Goal: Information Seeking & Learning: Learn about a topic

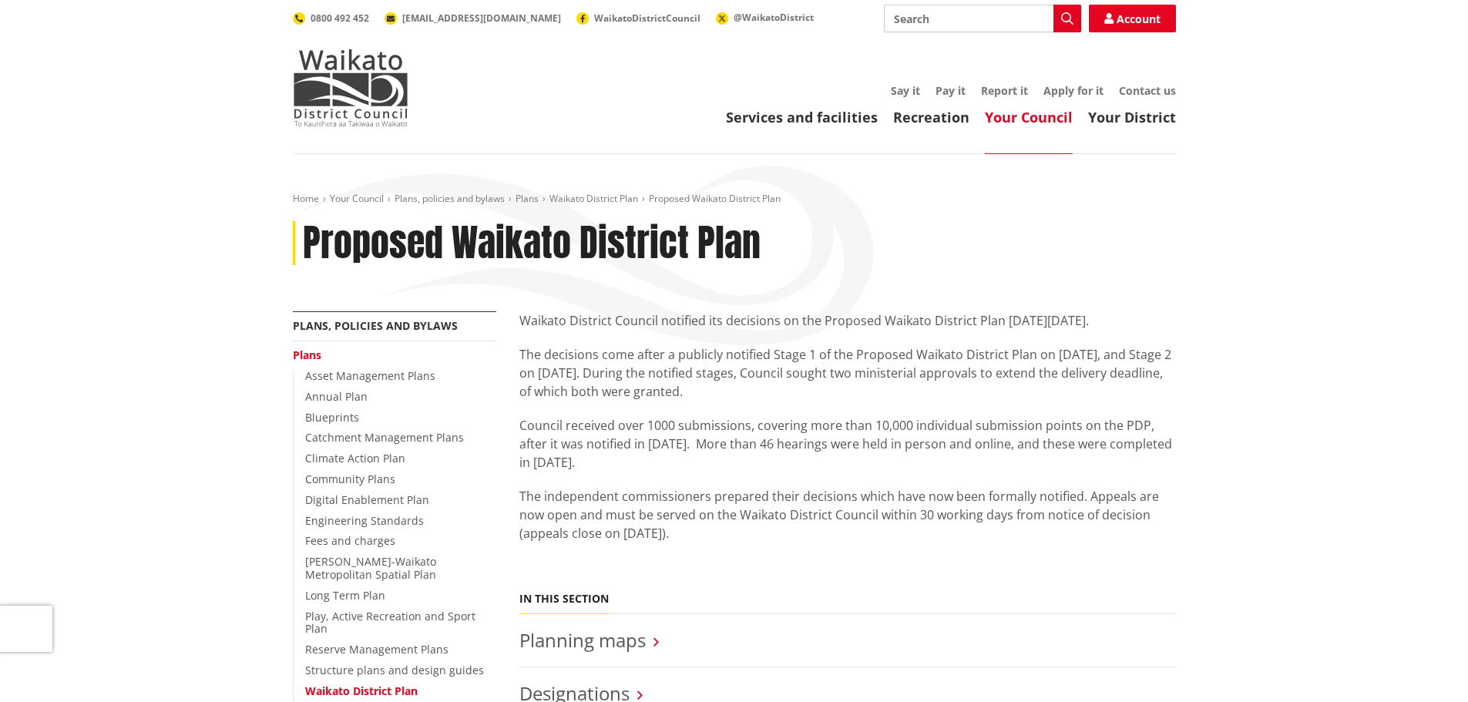
scroll to position [385, 0]
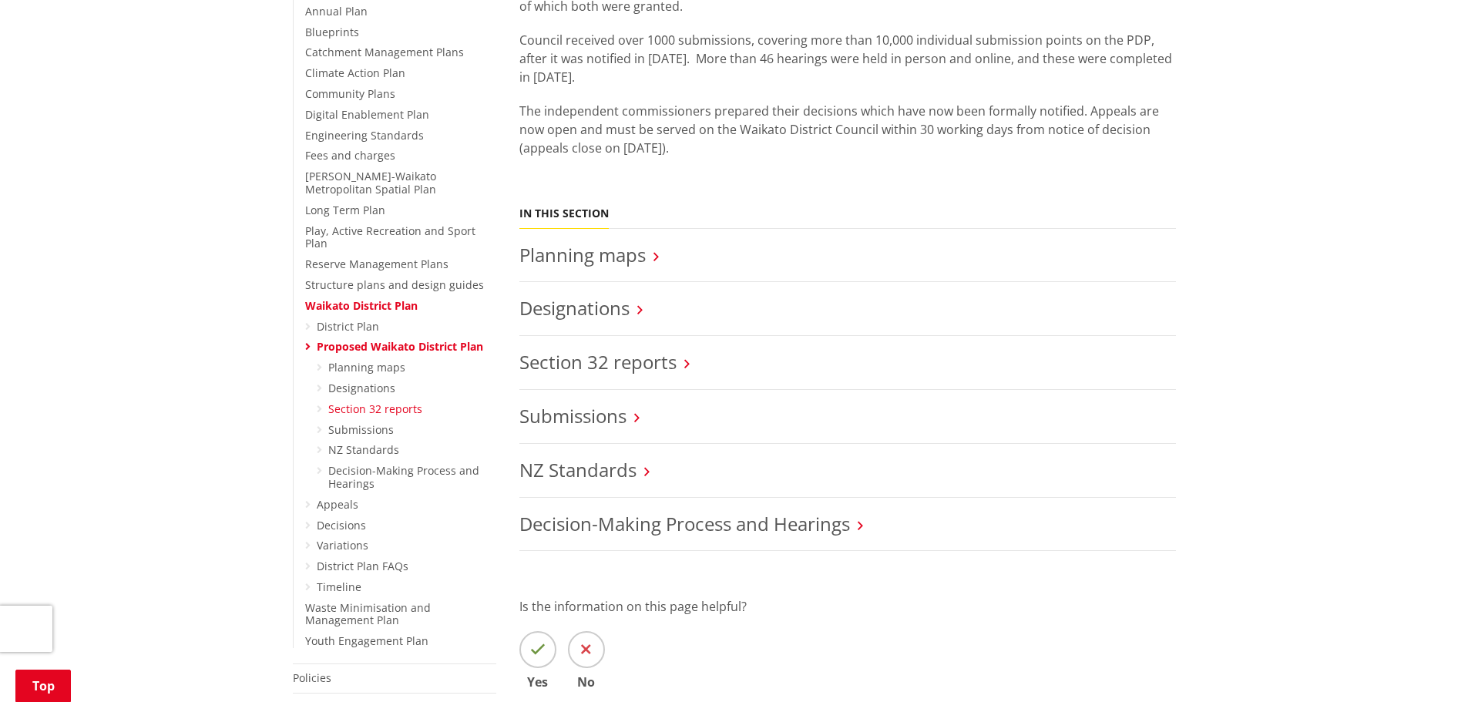
click at [383, 402] on link "Section 32 reports" at bounding box center [375, 409] width 94 height 15
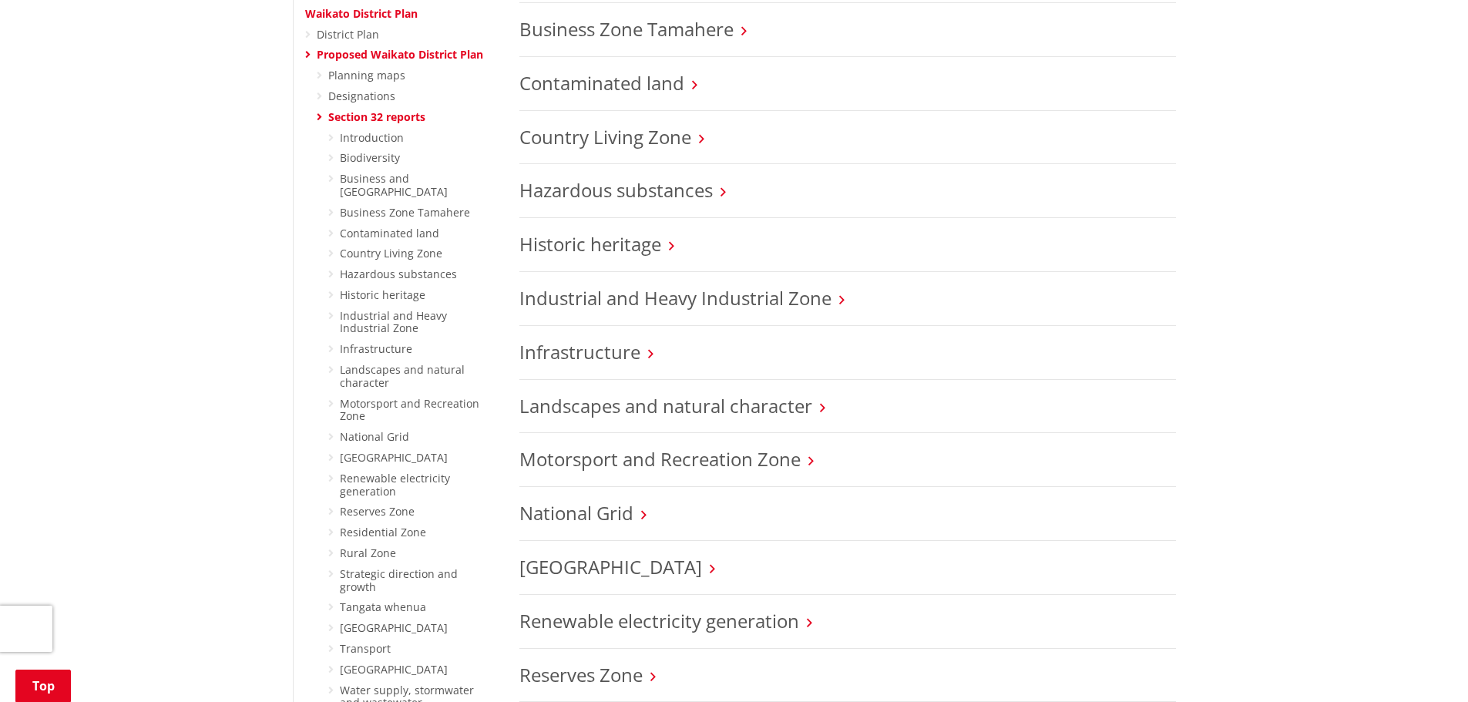
scroll to position [694, 0]
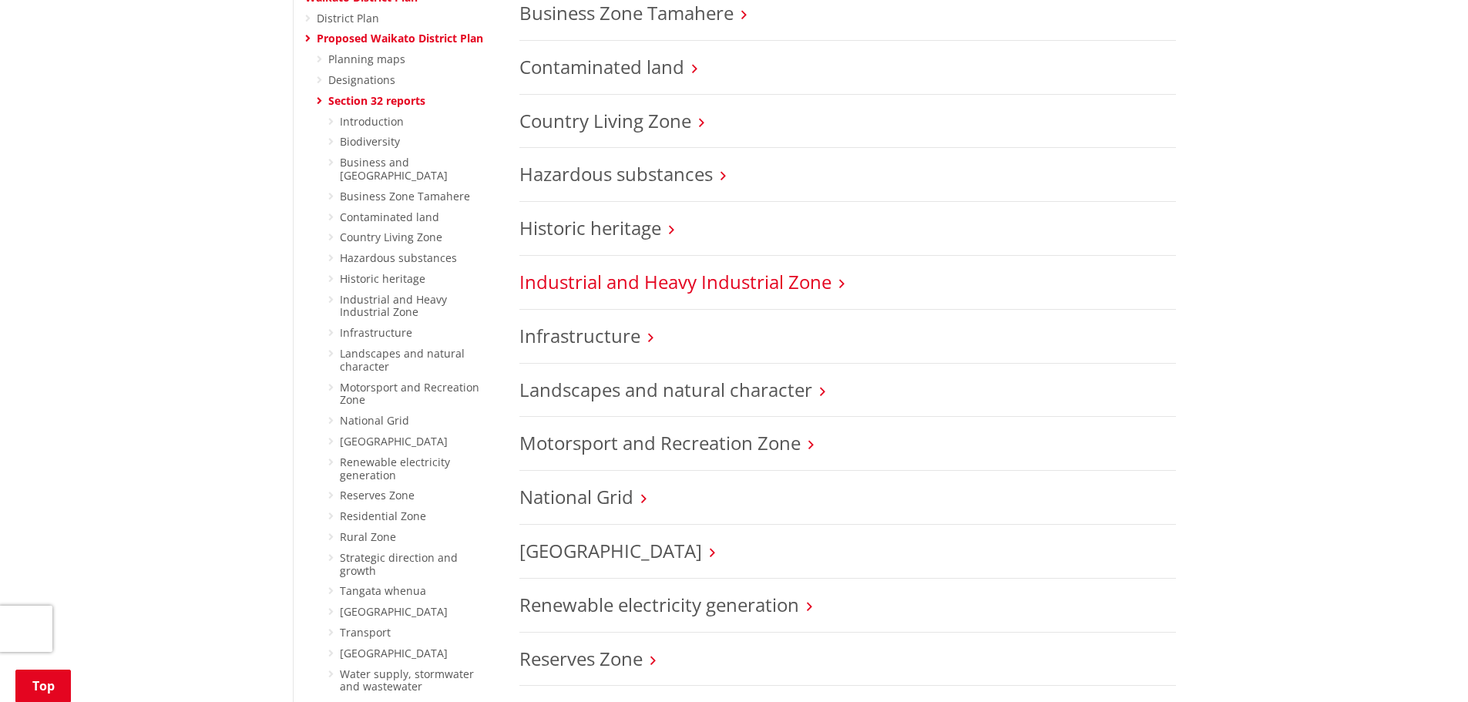
click at [660, 289] on link "Industrial and Heavy Industrial Zone" at bounding box center [675, 281] width 312 height 25
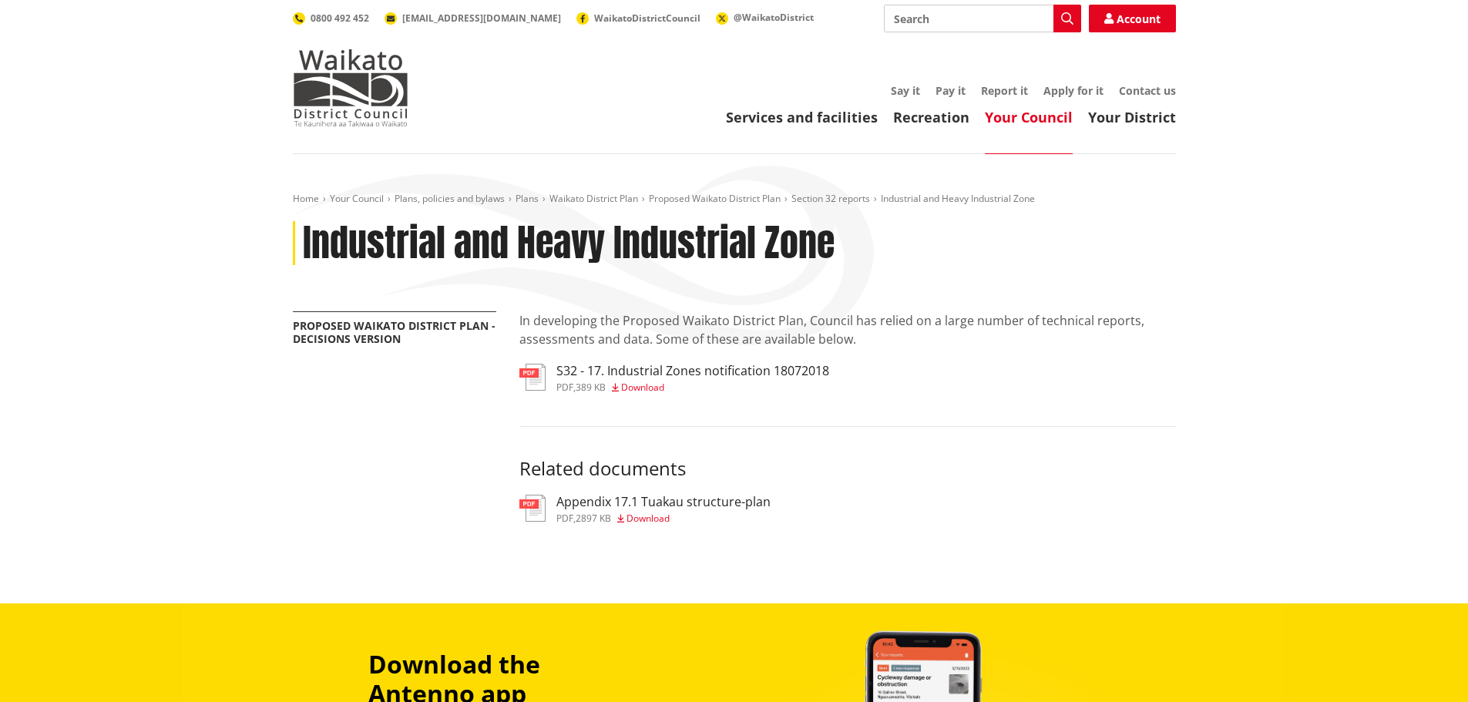
click at [671, 372] on h3 "S32 - 17. Industrial Zones notification 18072018" at bounding box center [692, 371] width 273 height 15
click at [759, 197] on link "Proposed Waikato District Plan" at bounding box center [715, 198] width 132 height 13
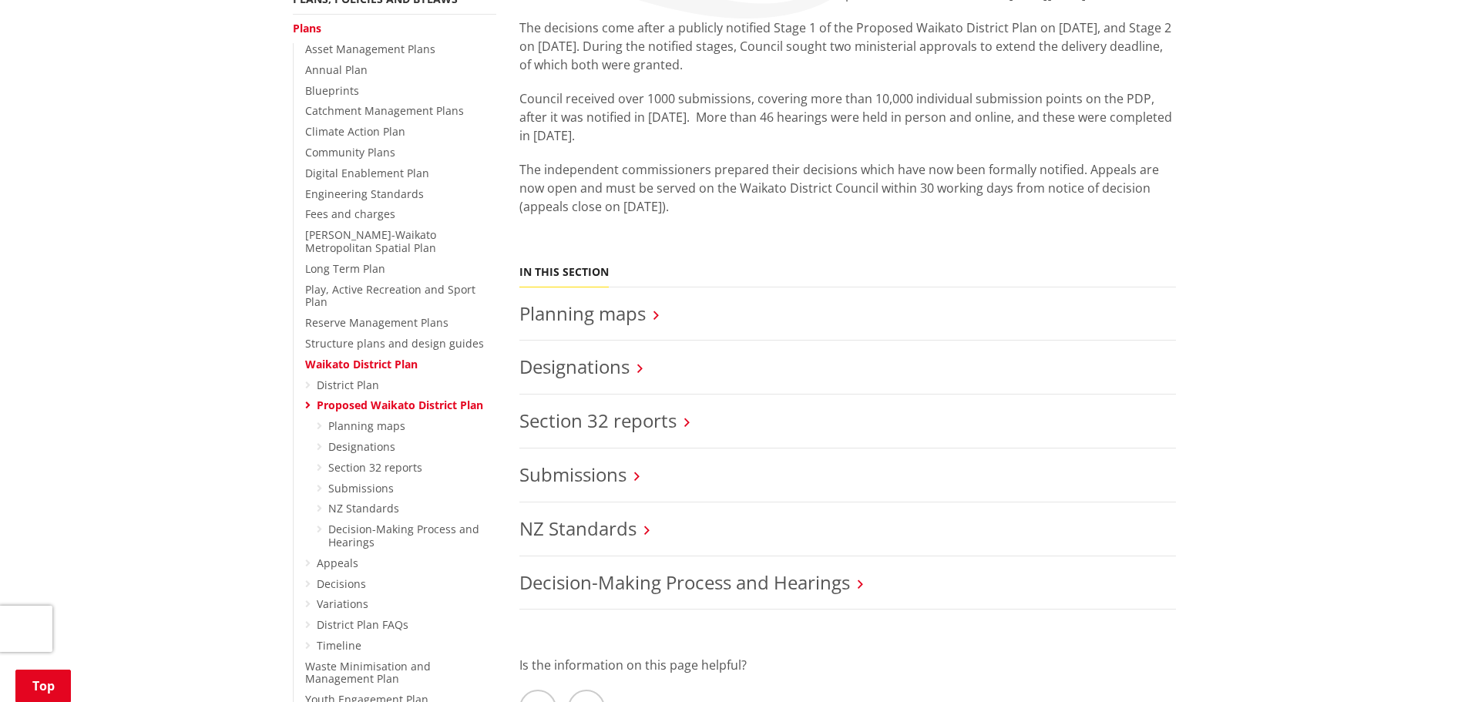
scroll to position [385, 0]
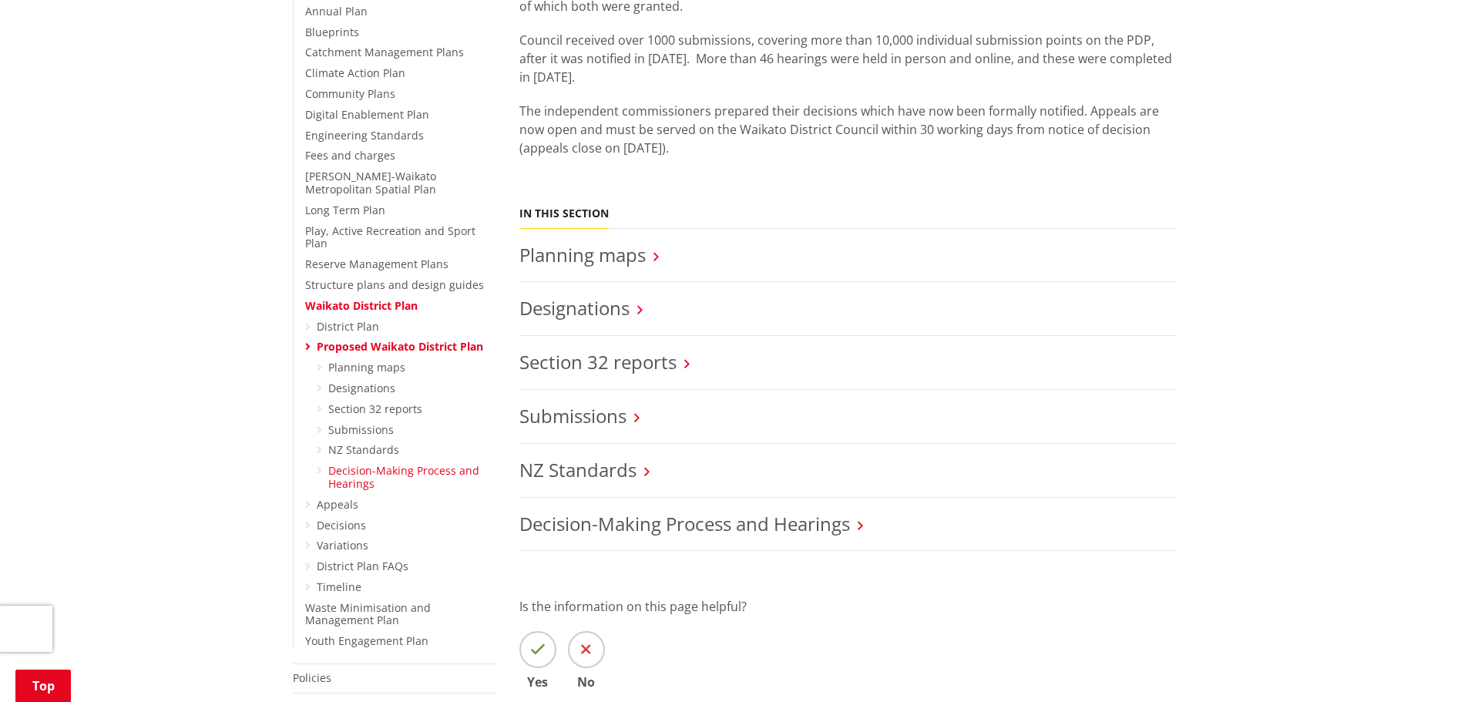
click at [352, 463] on link "Decision-Making Process and Hearings" at bounding box center [403, 477] width 151 height 28
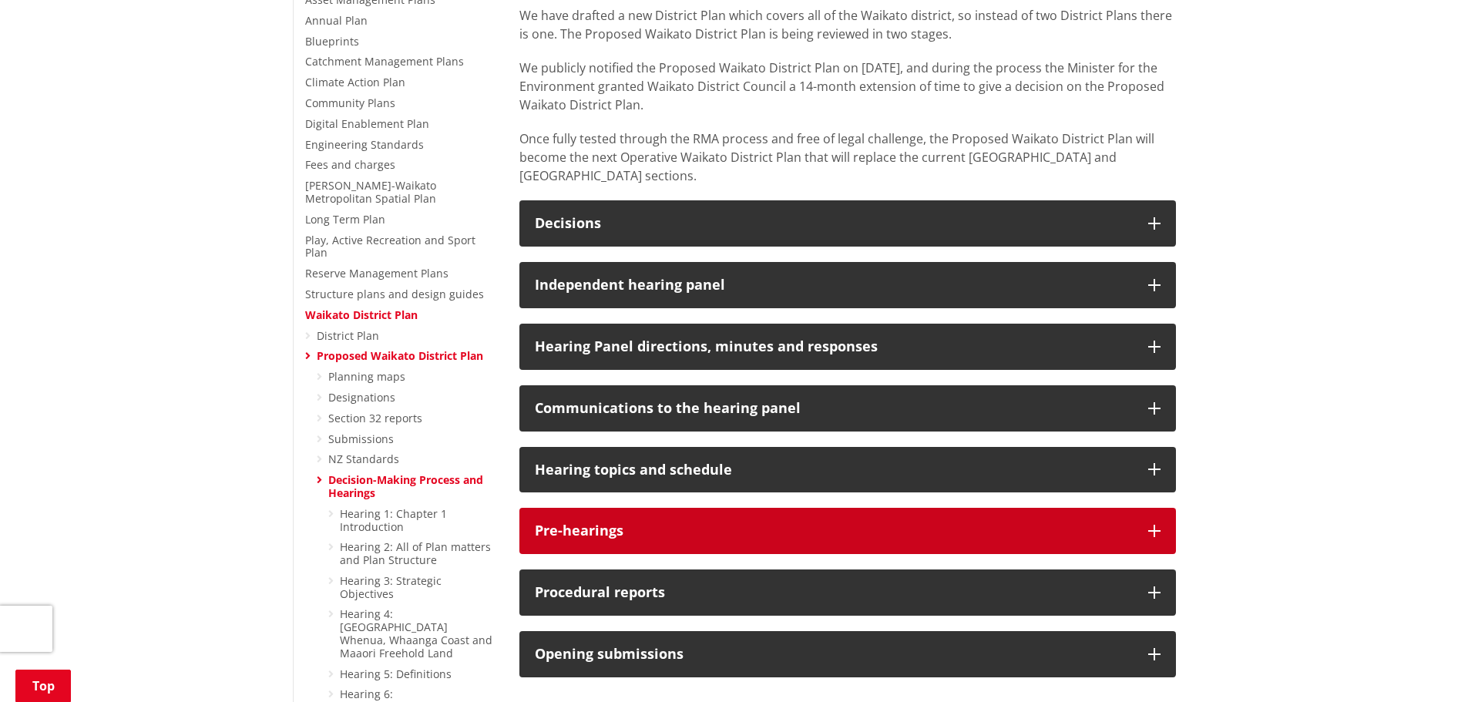
scroll to position [462, 0]
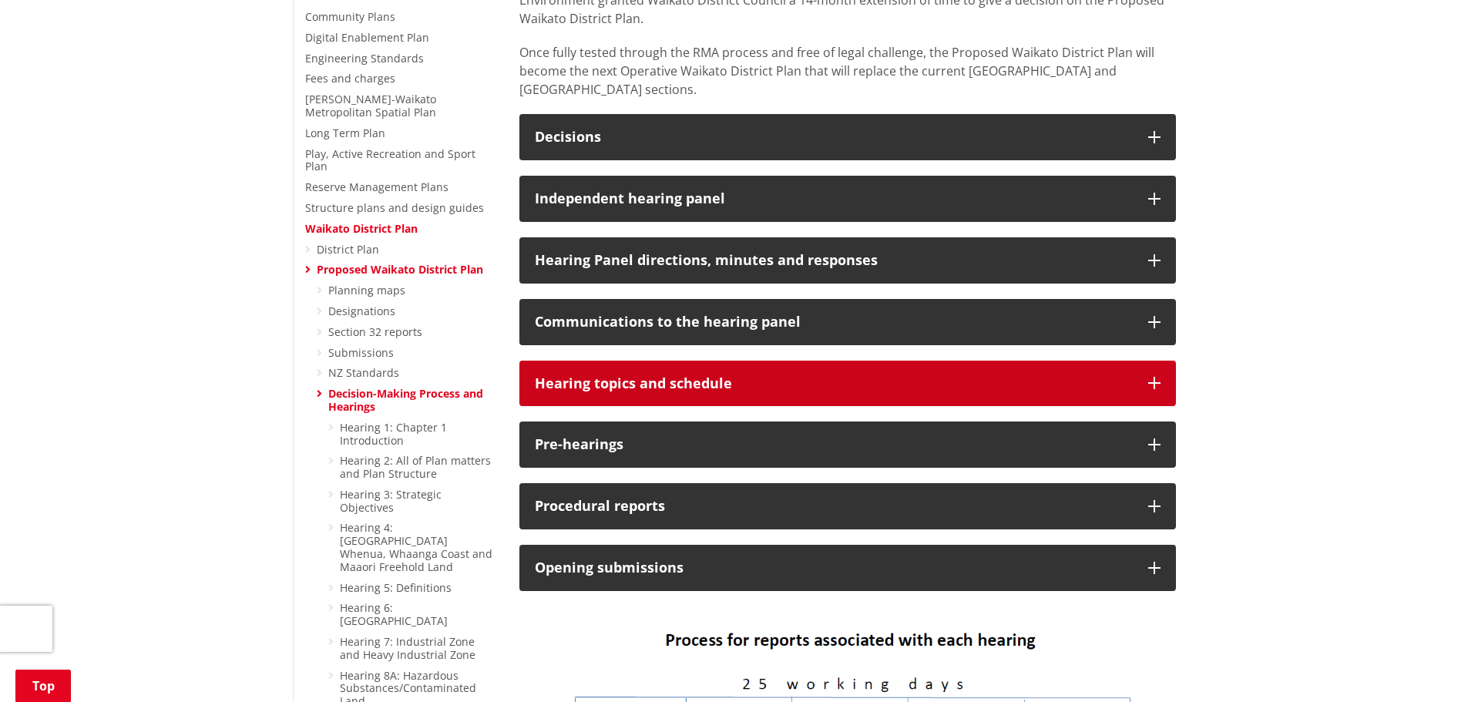
click at [712, 376] on h3 "Hearing topics and schedule" at bounding box center [834, 383] width 598 height 15
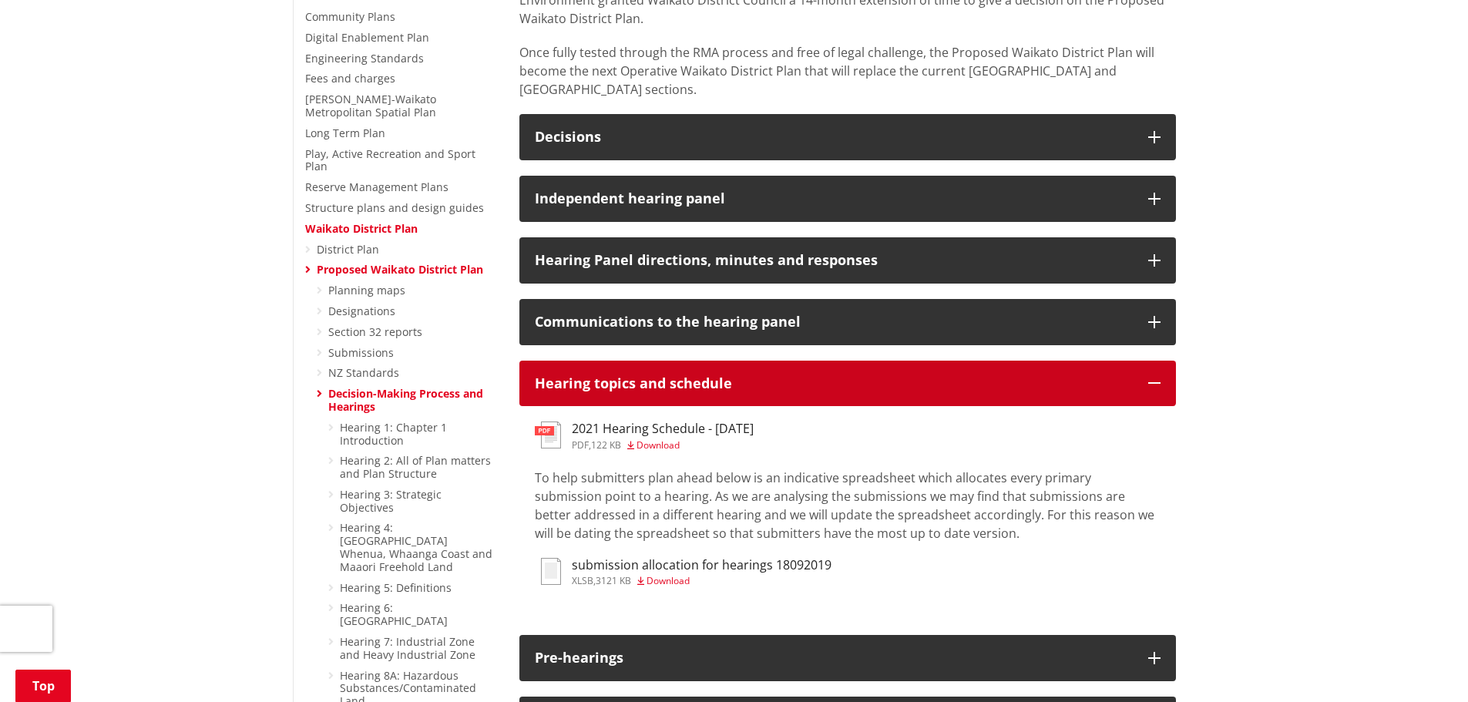
click at [712, 376] on h3 "Hearing topics and schedule" at bounding box center [834, 383] width 598 height 15
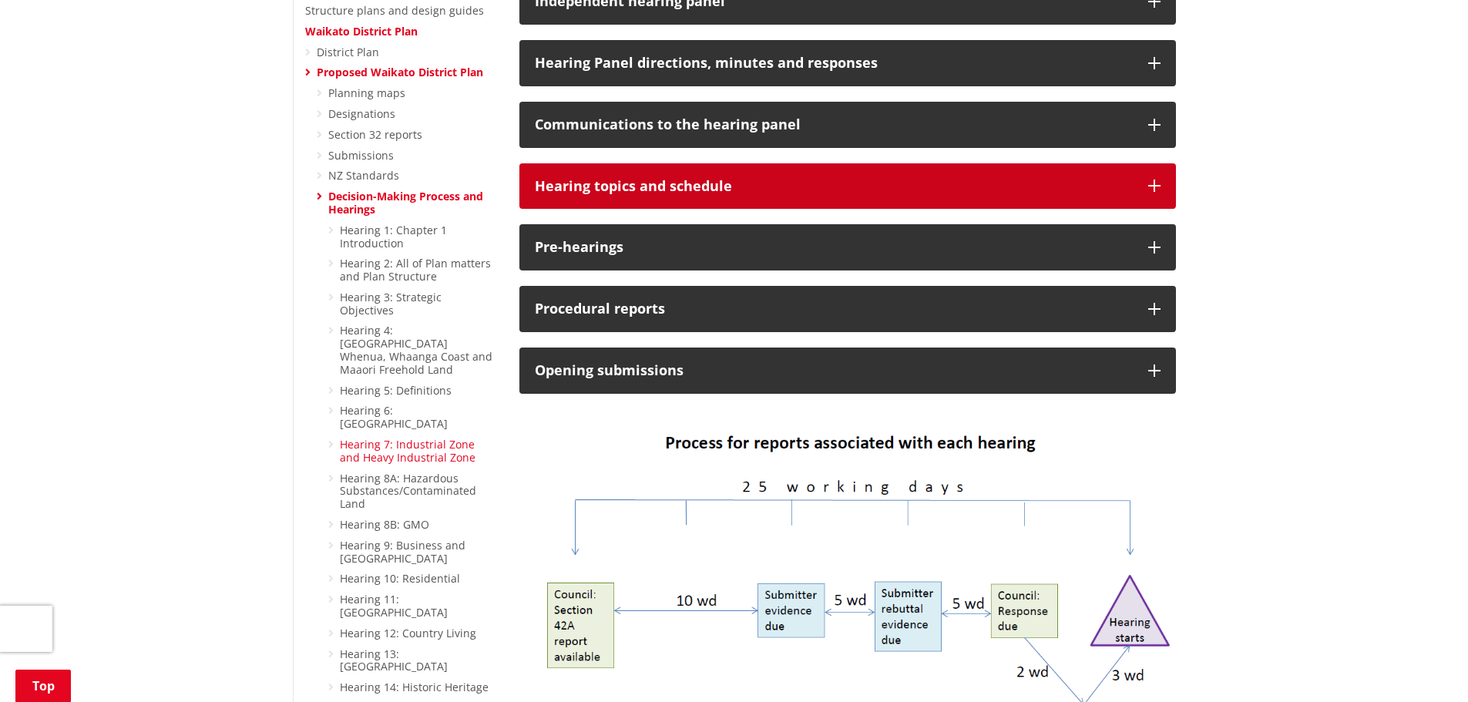
scroll to position [694, 0]
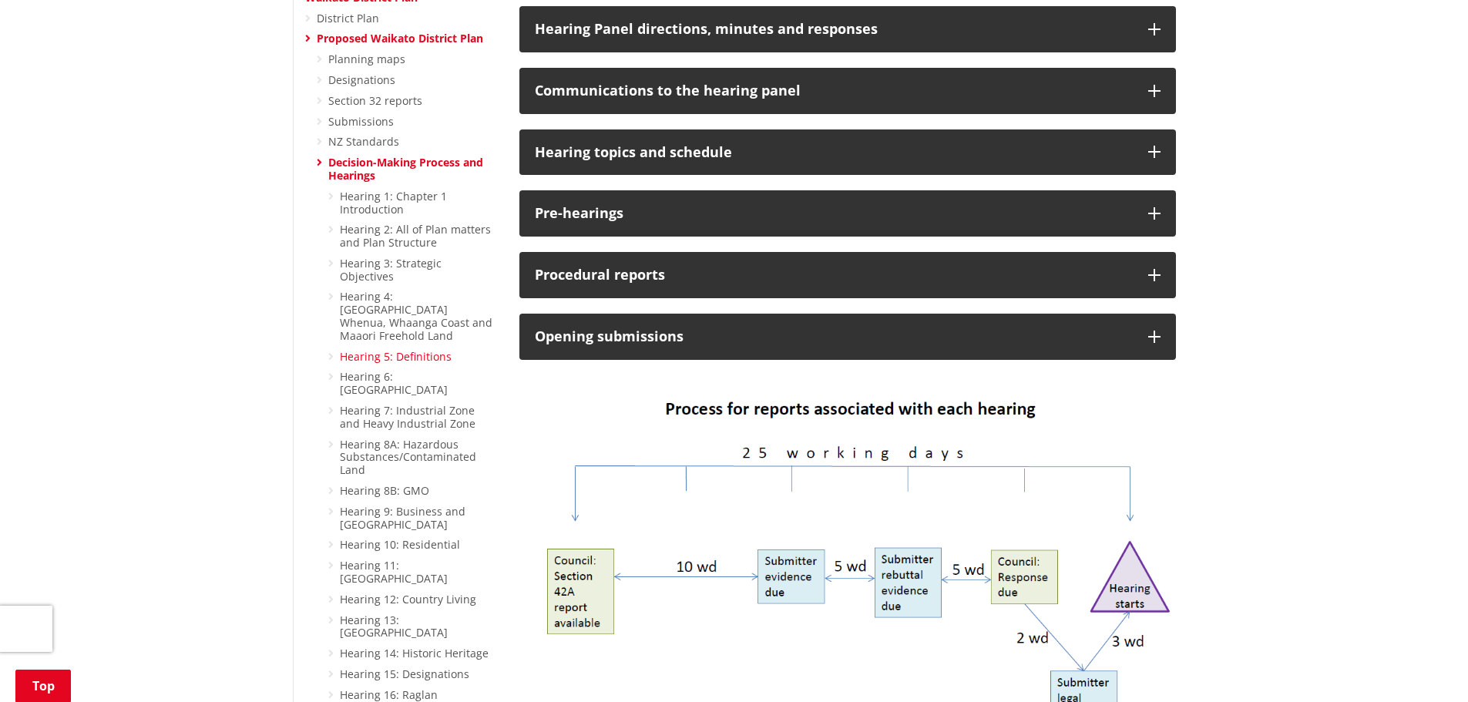
click at [430, 349] on link "Hearing 5: Definitions" at bounding box center [396, 356] width 112 height 15
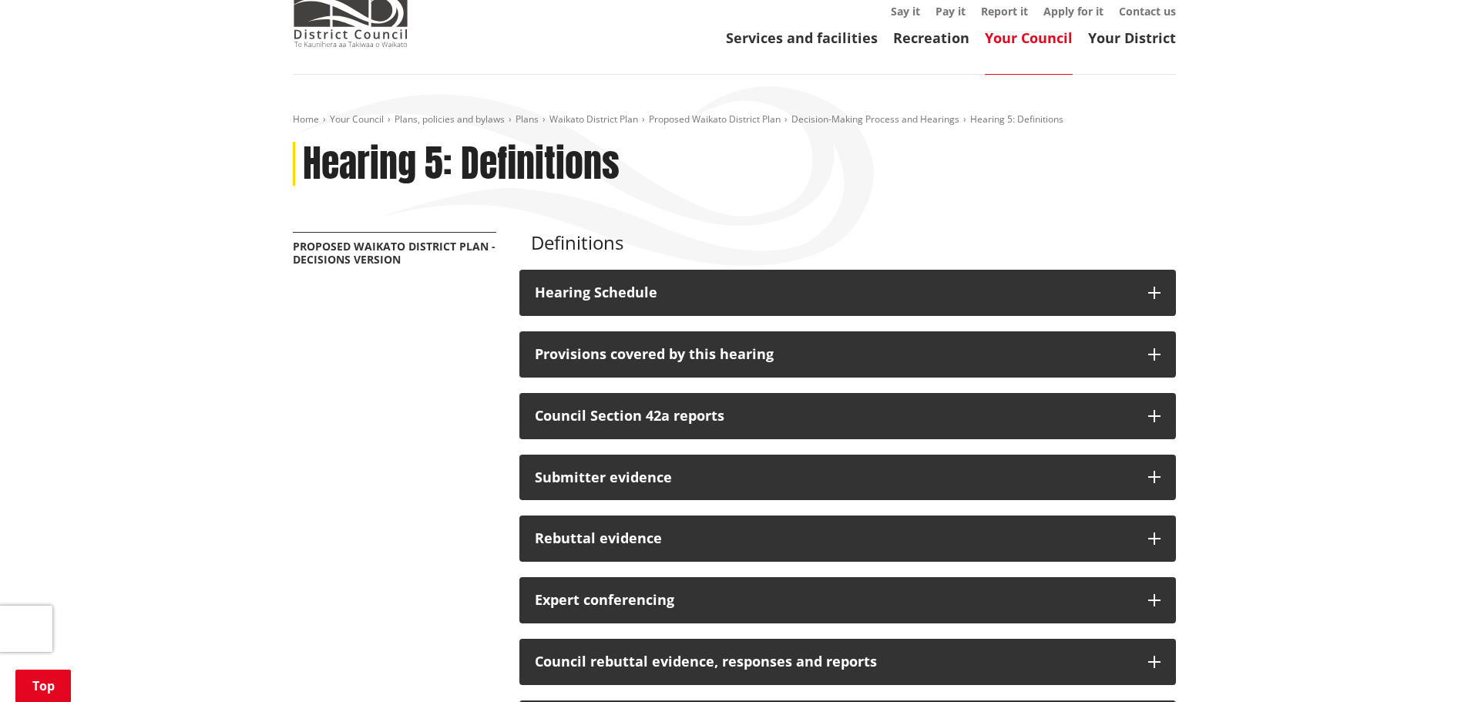
scroll to position [231, 0]
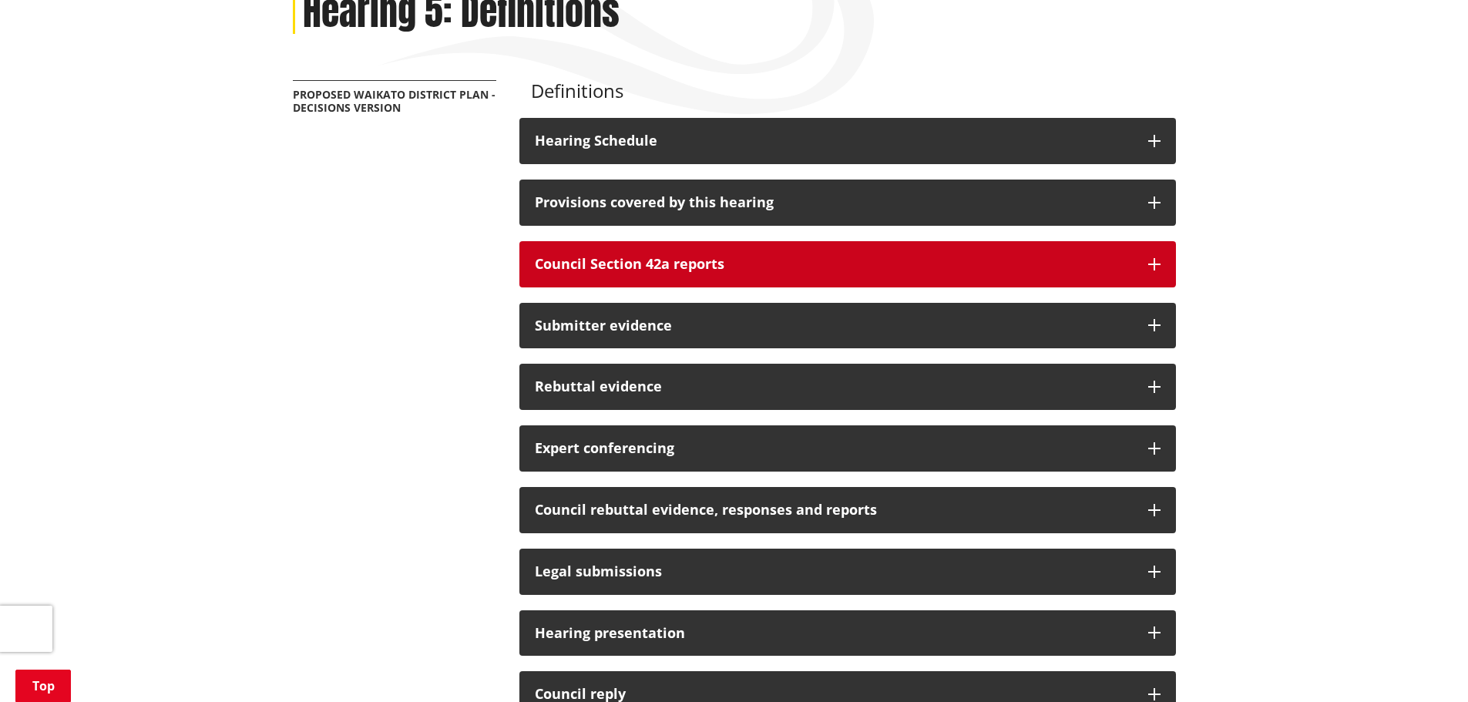
click at [684, 267] on h3 "Council Section 42a reports" at bounding box center [834, 264] width 598 height 15
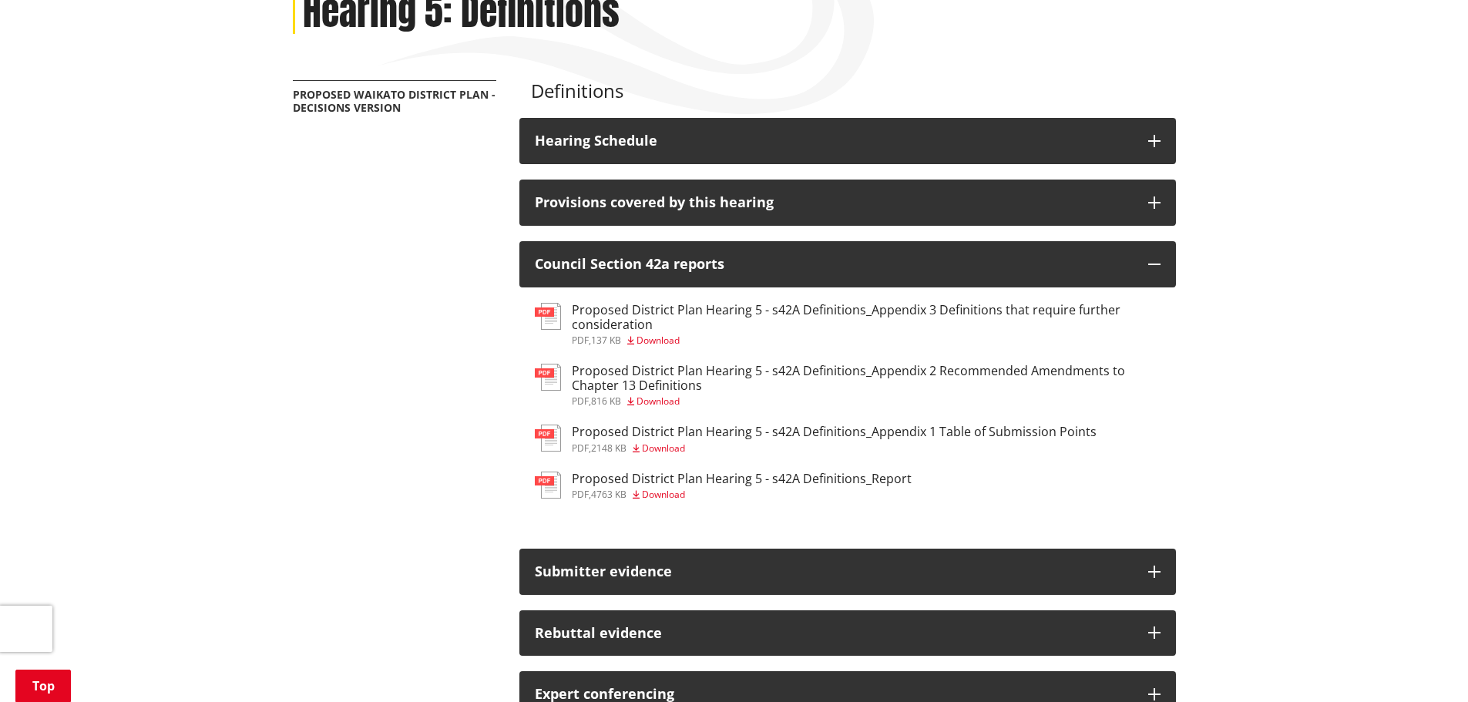
click at [796, 379] on h3 "Proposed District Plan Hearing 5 - s42A Definitions_Appendix 2 Recommended Amen…" at bounding box center [866, 378] width 589 height 29
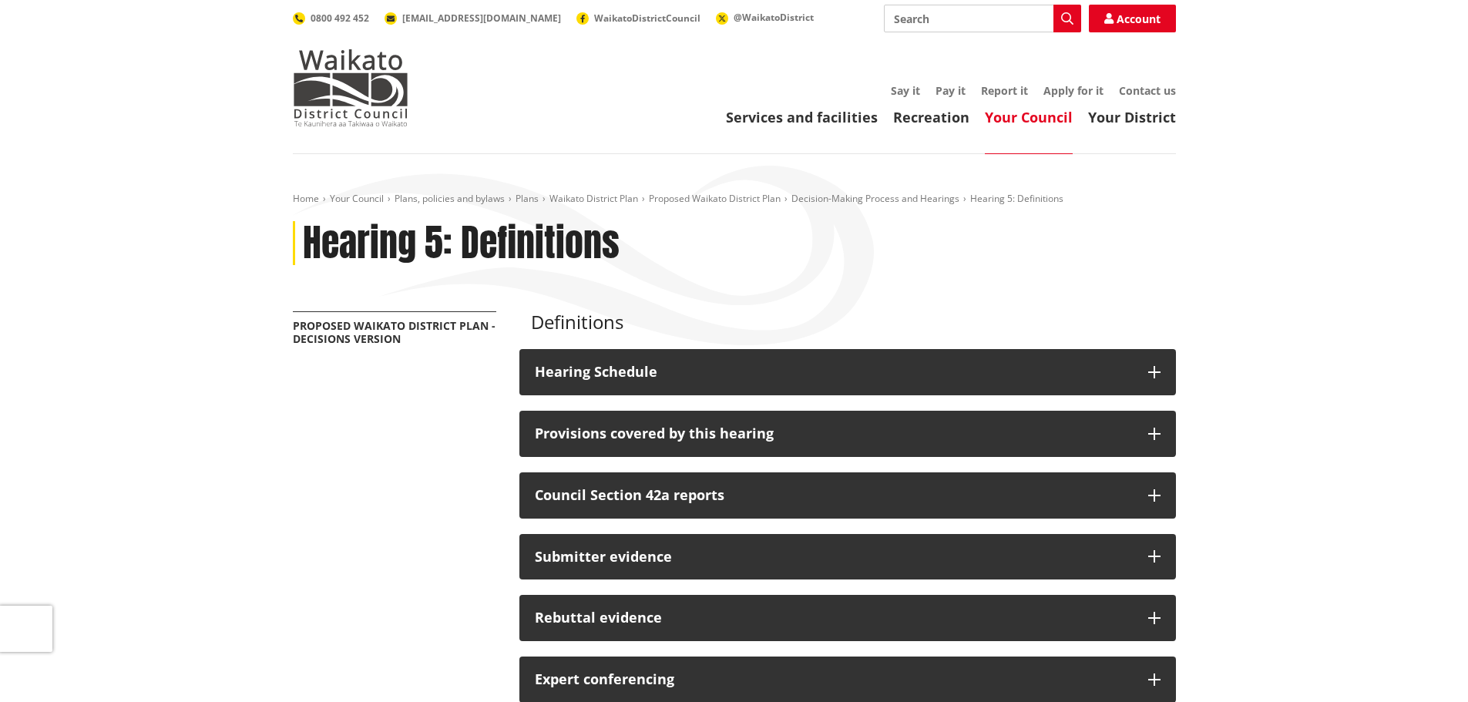
scroll to position [231, 0]
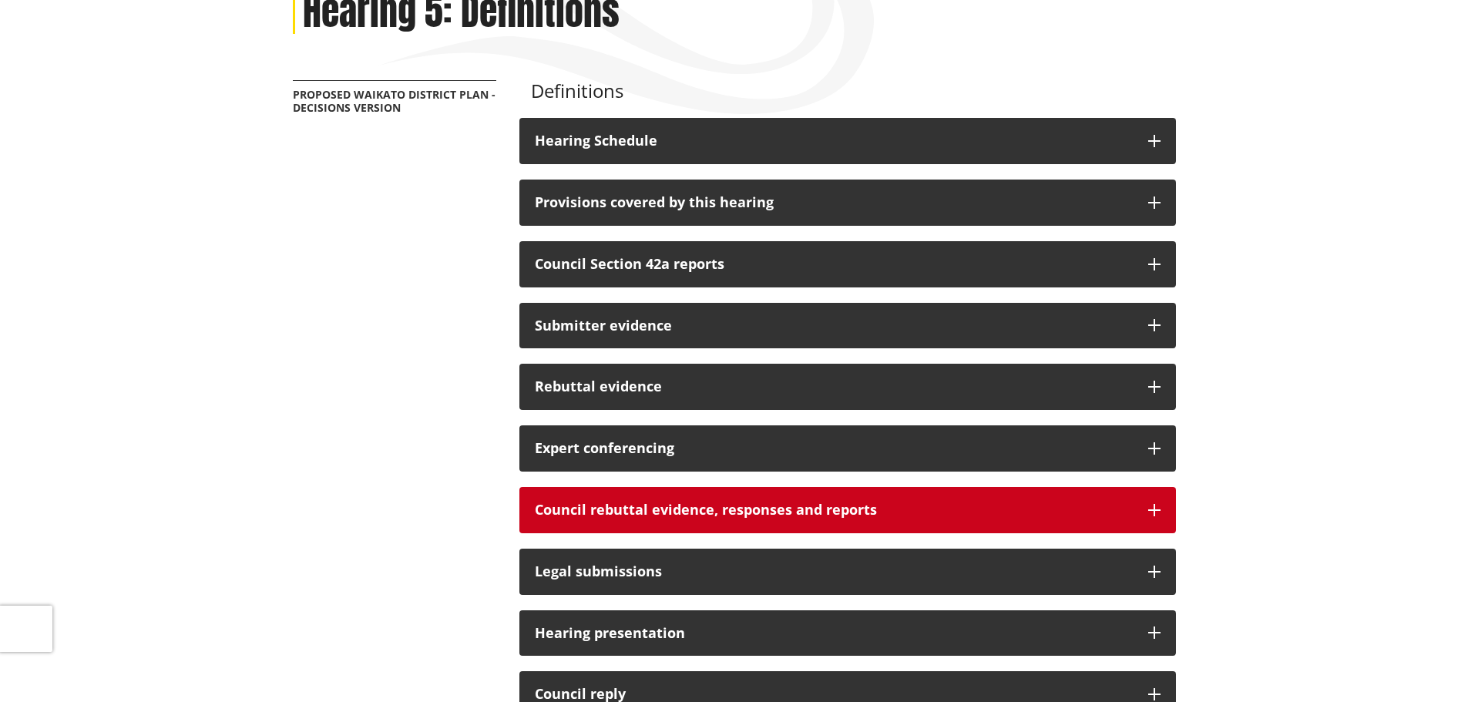
click at [784, 502] on h3 "Council rebuttal evidence, responses and reports" at bounding box center [834, 509] width 598 height 15
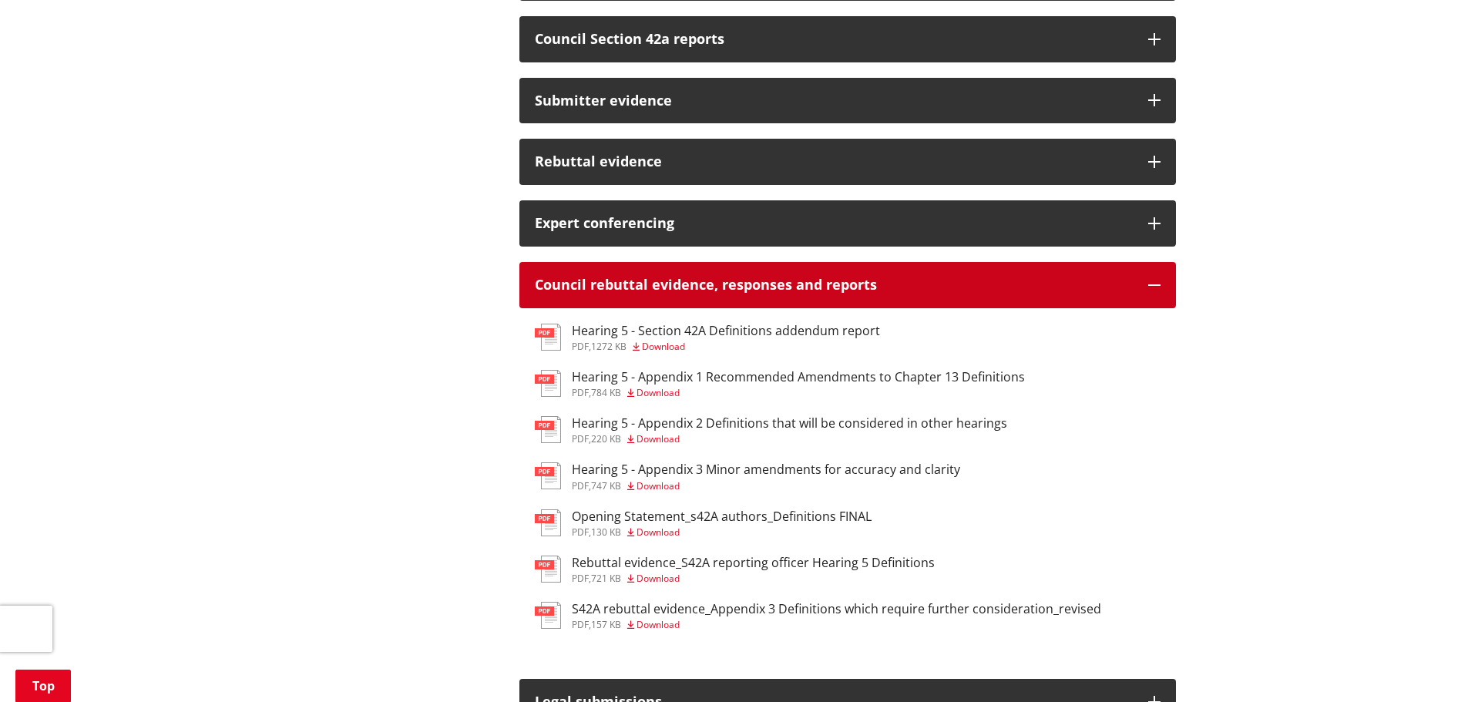
scroll to position [462, 0]
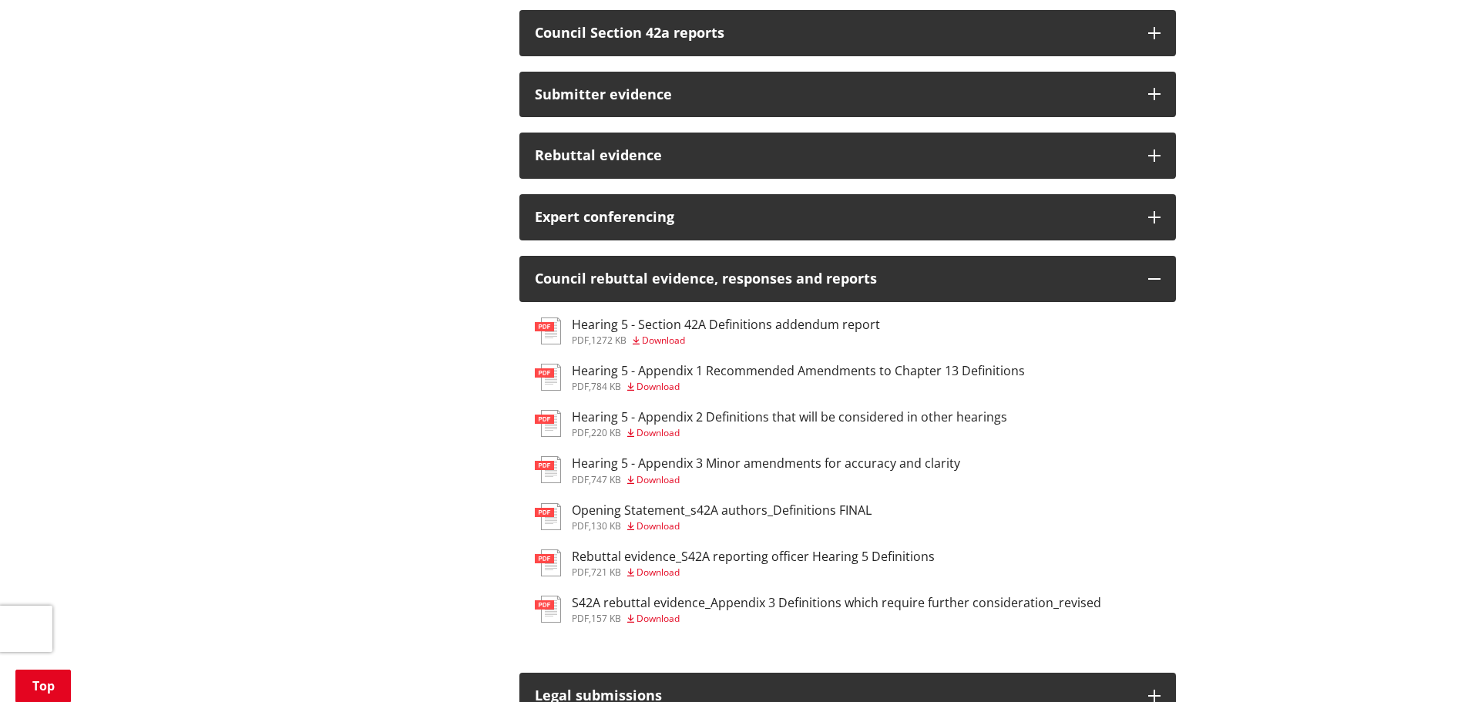
click at [794, 517] on h3 "Opening Statement_s42A authors_Definitions FINAL" at bounding box center [722, 510] width 300 height 15
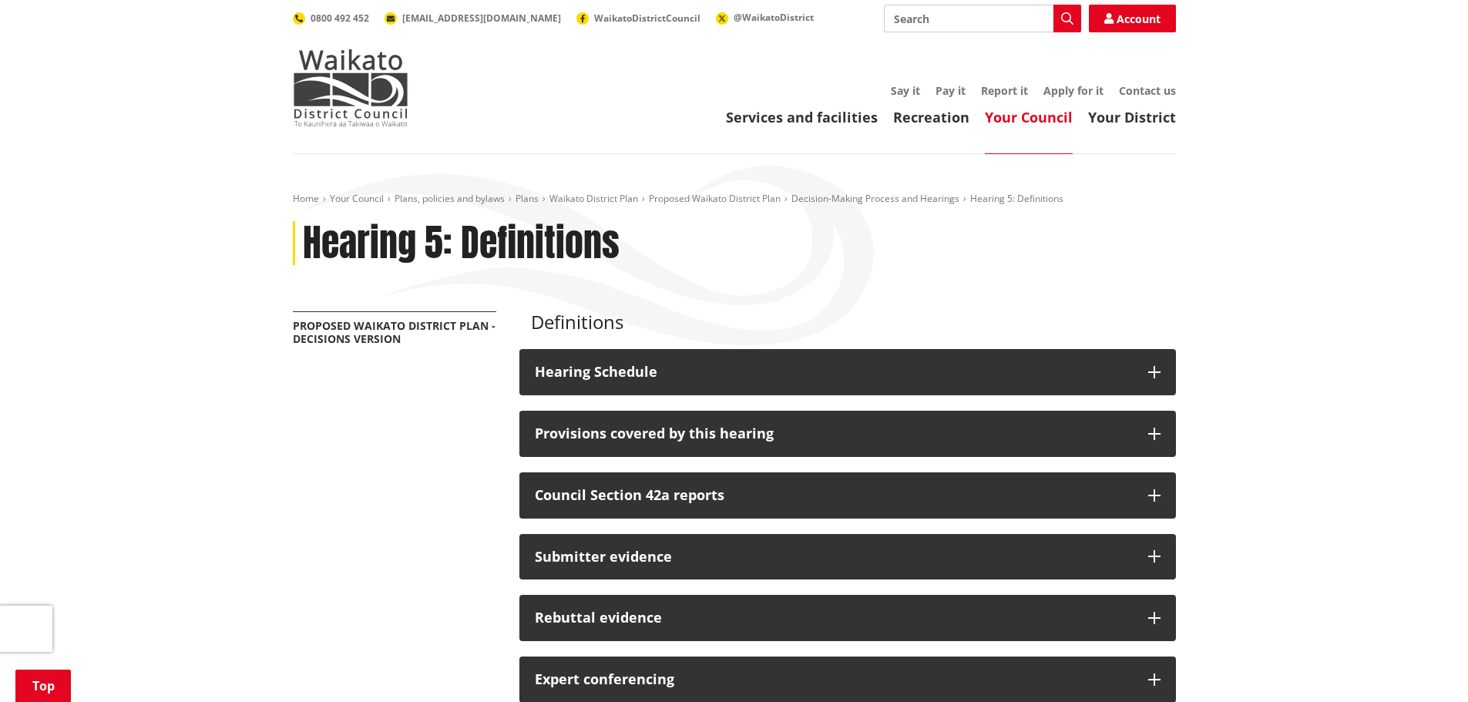
scroll to position [462, 0]
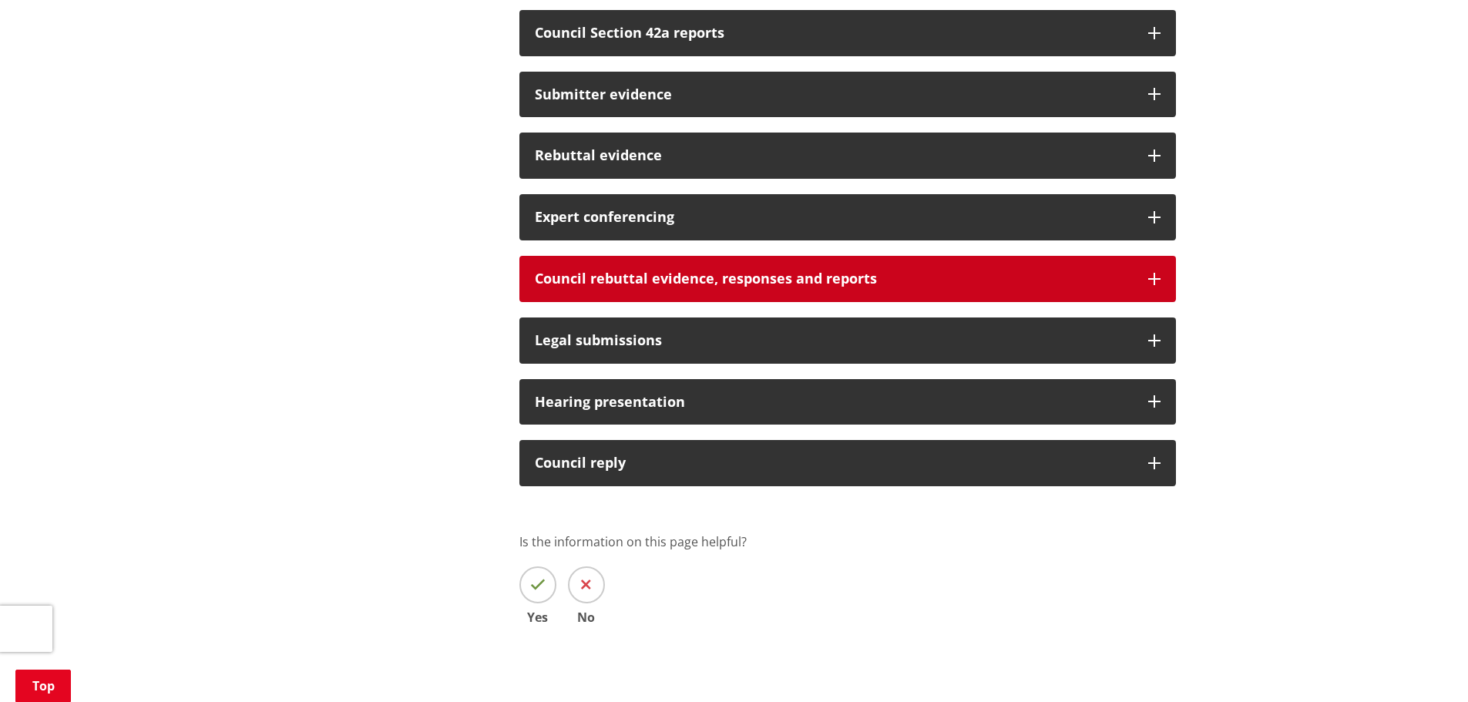
click at [637, 273] on h3 "Council rebuttal evidence, responses and reports" at bounding box center [834, 278] width 598 height 15
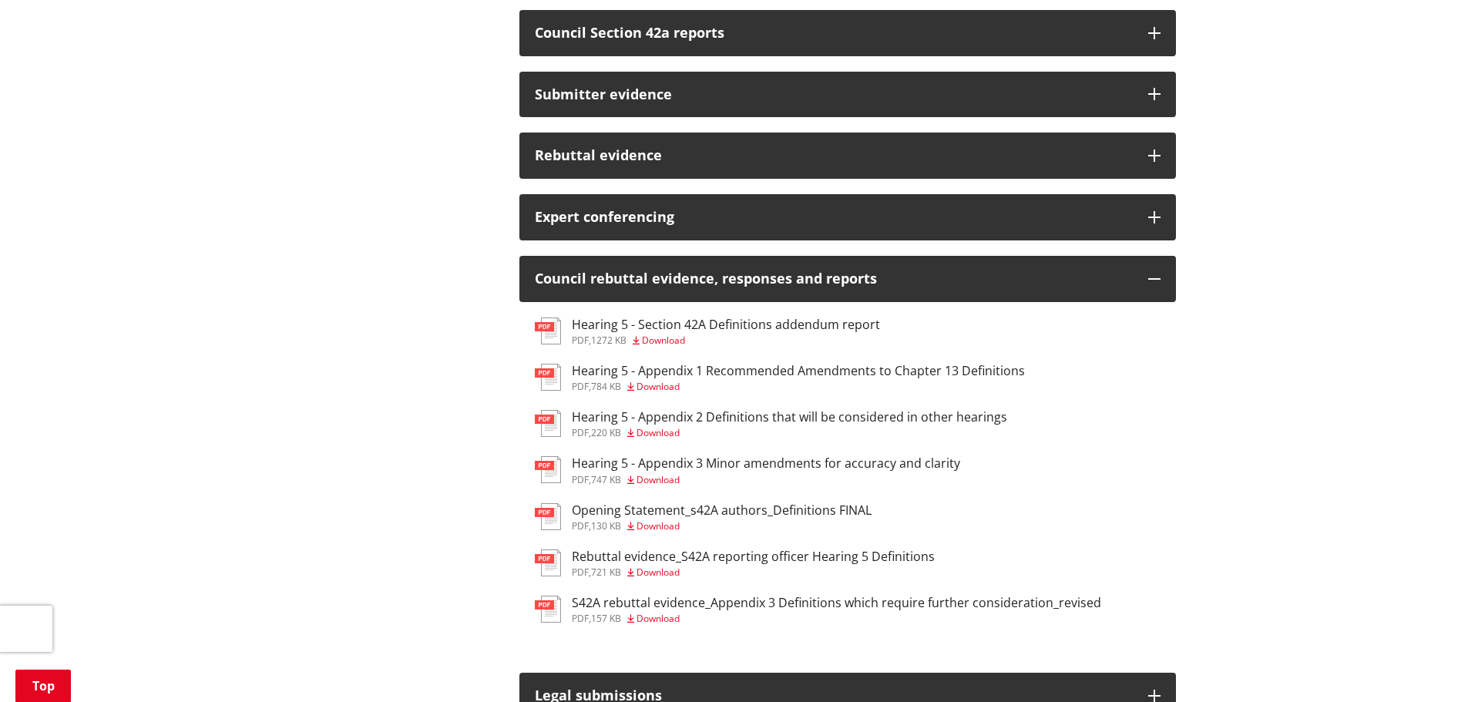
click at [705, 338] on div "pdf , 1272 KB Download" at bounding box center [726, 340] width 308 height 9
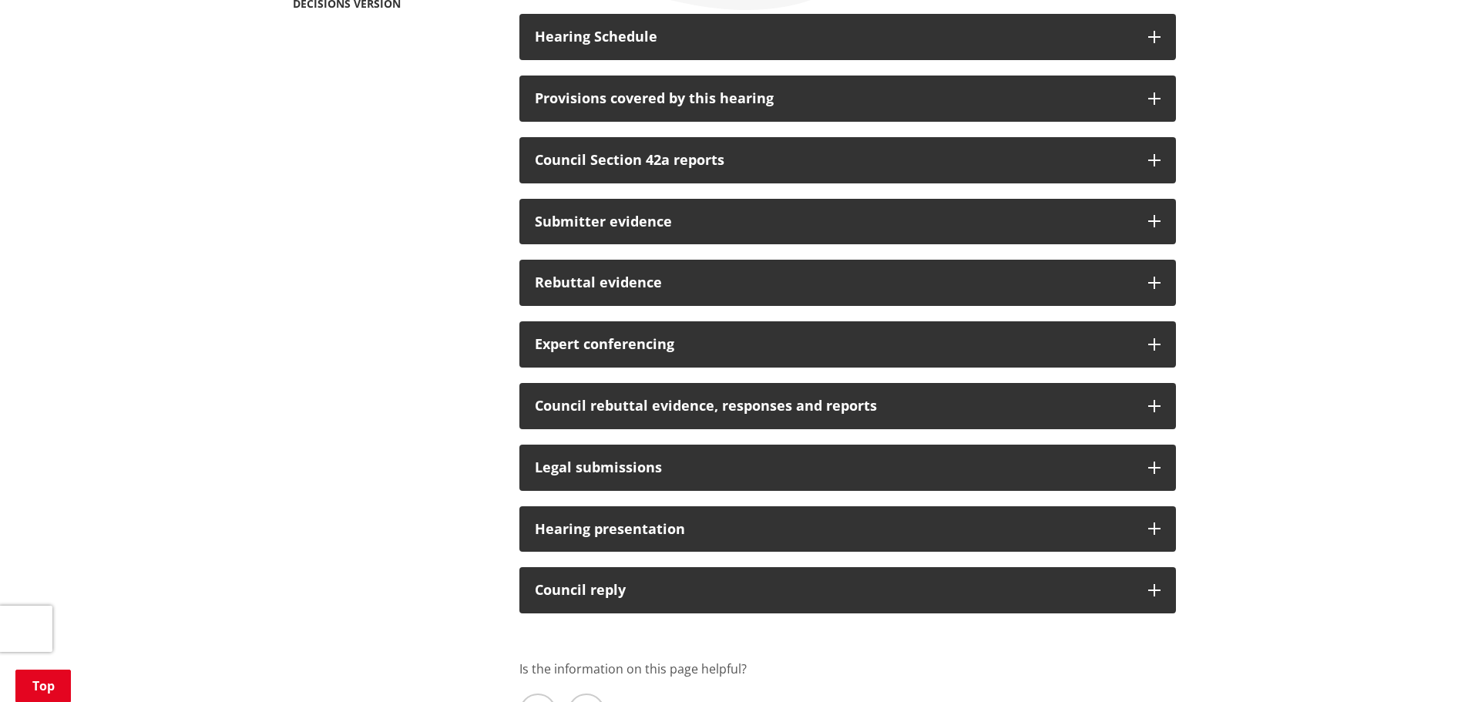
scroll to position [308, 0]
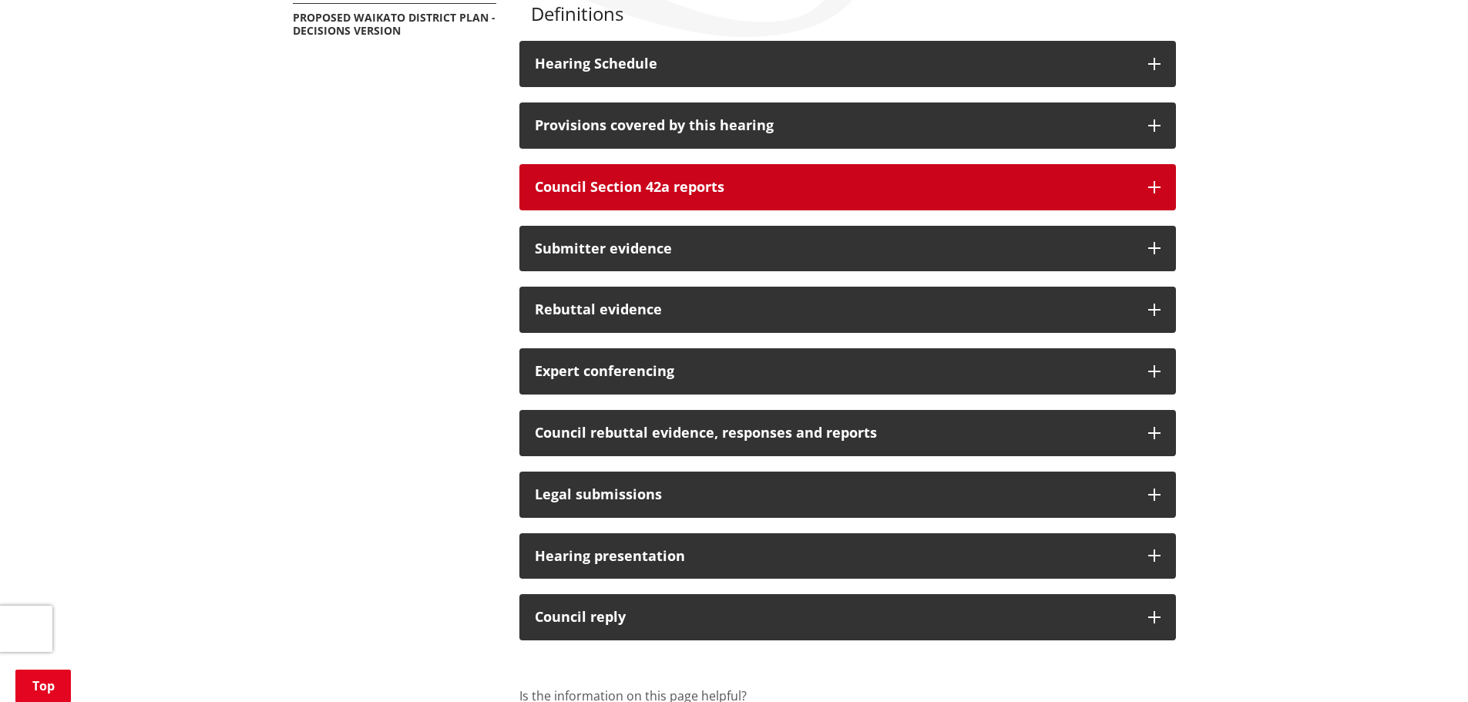
click at [689, 193] on h3 "Council Section 42a reports" at bounding box center [834, 187] width 598 height 15
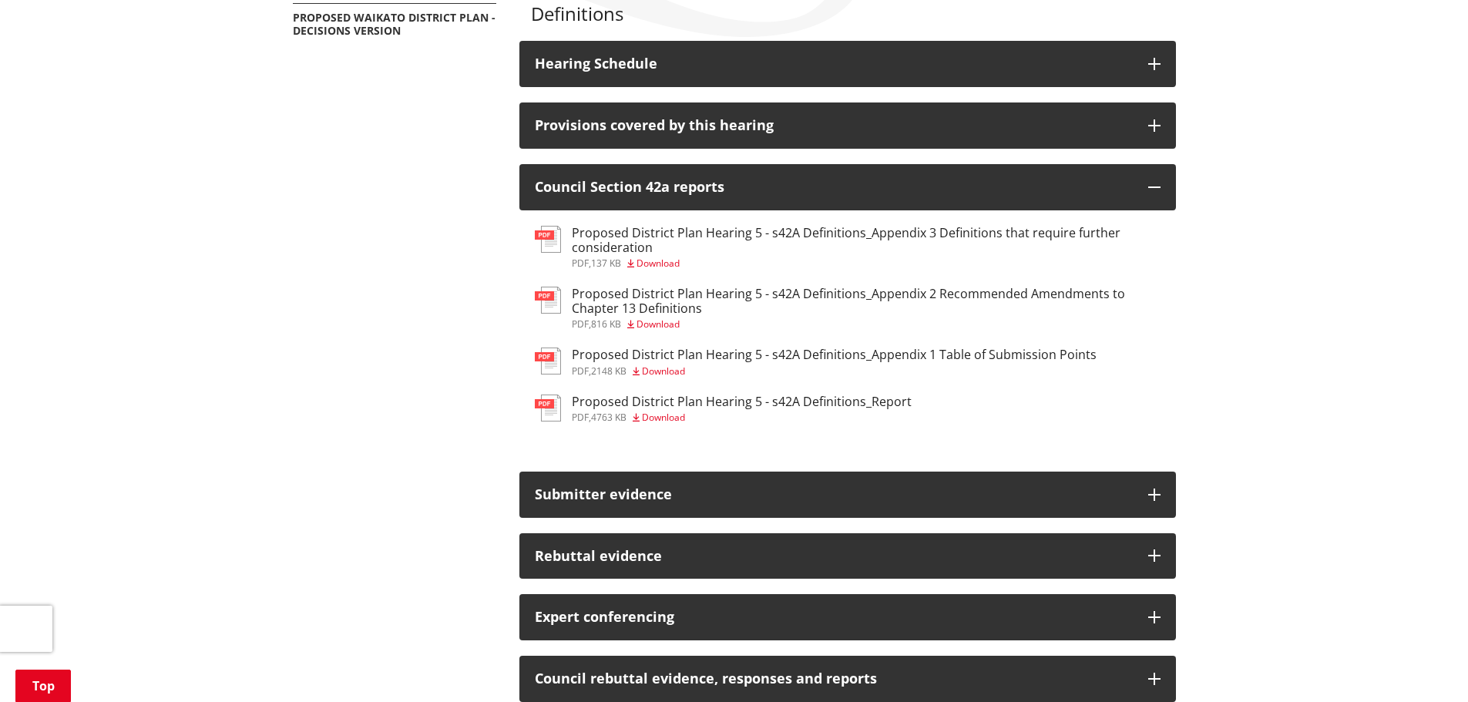
click at [787, 406] on h3 "Proposed District Plan Hearing 5 - s42A Definitions_Report" at bounding box center [742, 402] width 340 height 15
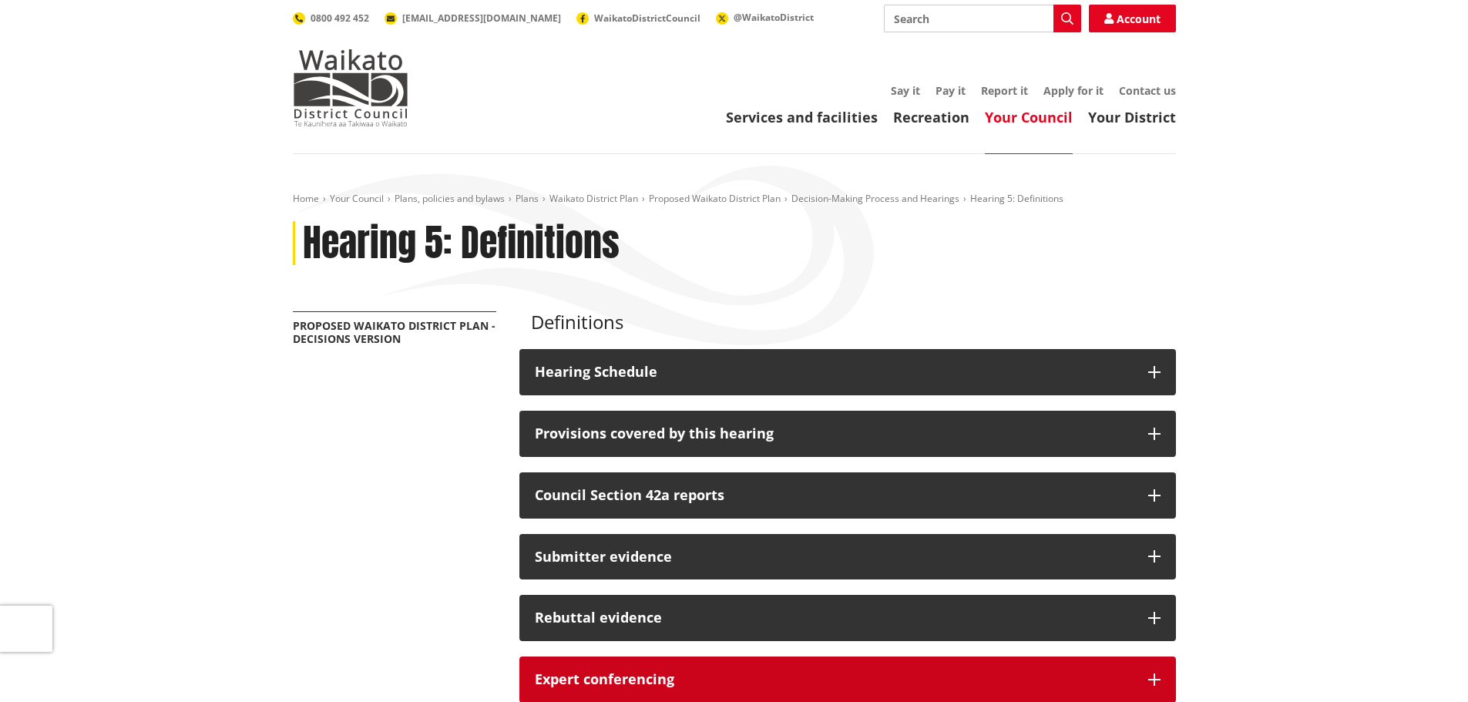
scroll to position [308, 0]
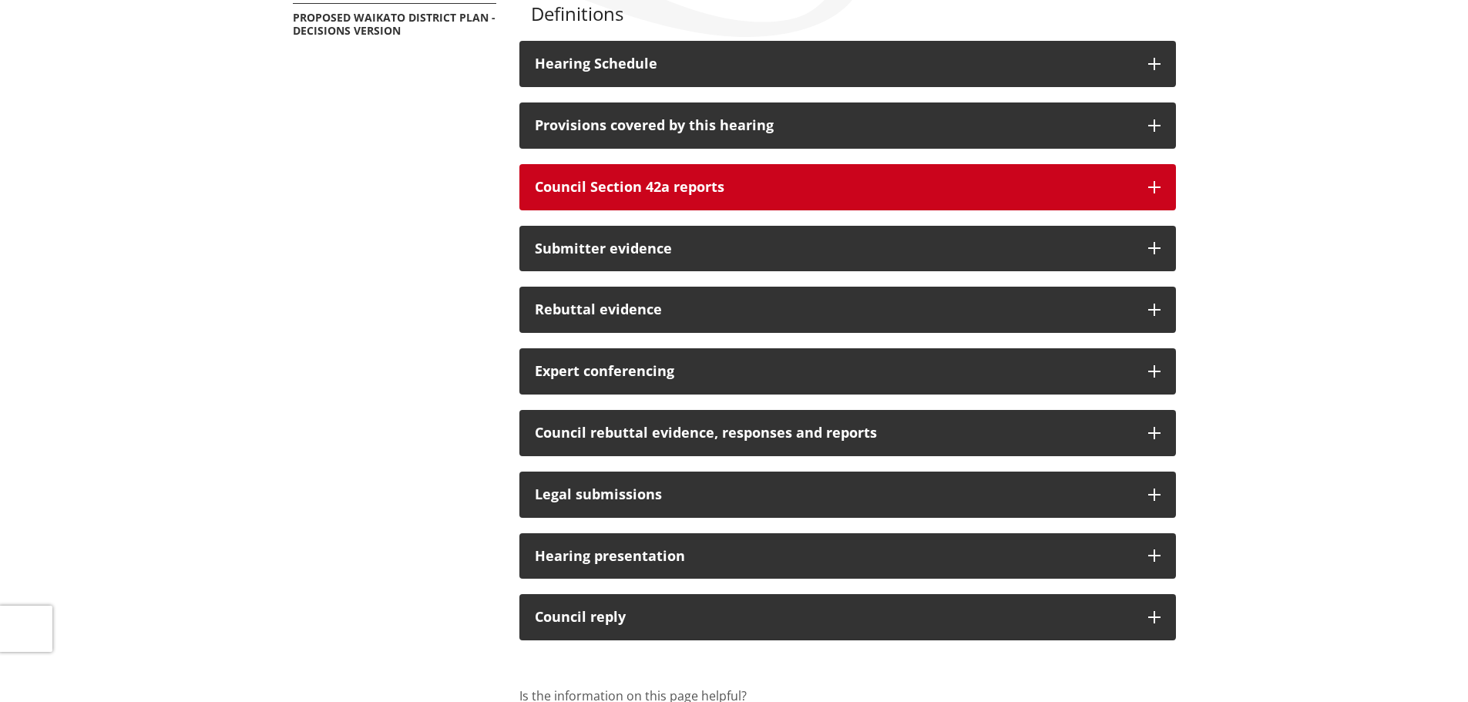
click at [718, 202] on button "Council Section 42a reports" at bounding box center [847, 187] width 657 height 46
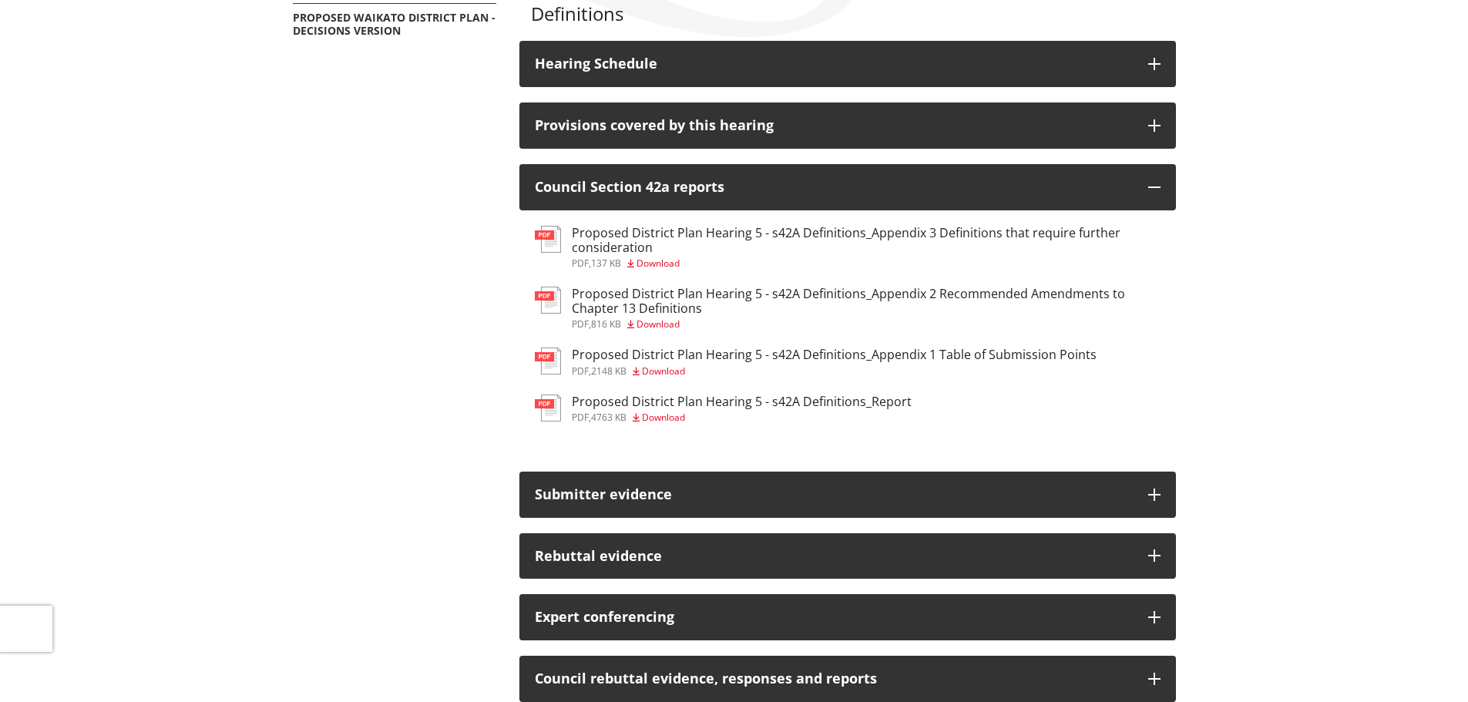
click at [819, 303] on h3 "Proposed District Plan Hearing 5 - s42A Definitions_Appendix 2 Recommended Amen…" at bounding box center [866, 301] width 589 height 29
